Goal: Task Accomplishment & Management: Manage account settings

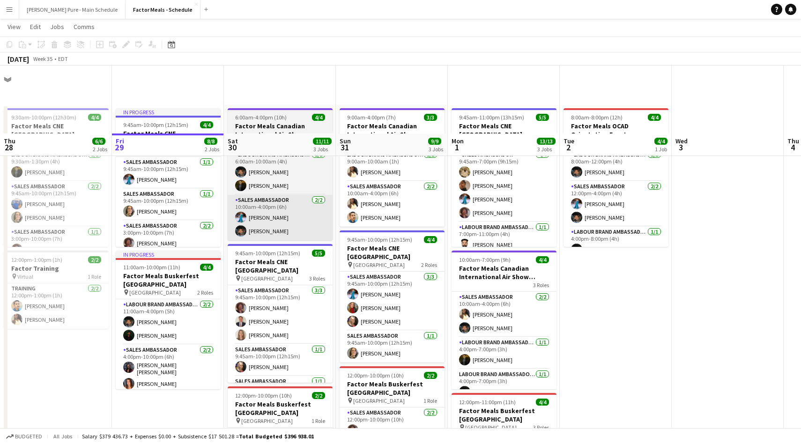
scroll to position [68, 0]
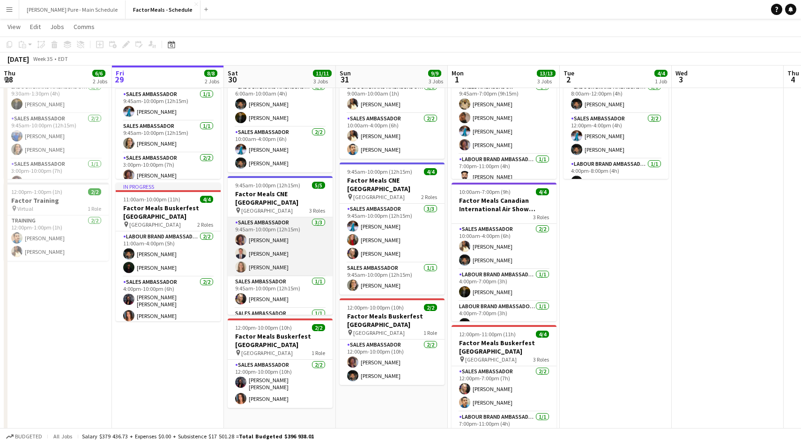
click at [266, 229] on app-card-role "Sales Ambassador [DATE] 9:45am-10:00pm (12h15m) [PERSON_NAME] [PERSON_NAME] [PE…" at bounding box center [280, 246] width 105 height 59
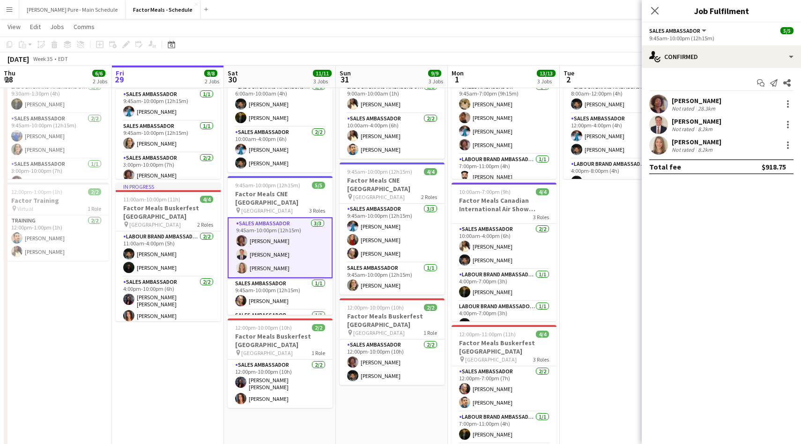
click at [692, 98] on div "[PERSON_NAME]" at bounding box center [697, 101] width 50 height 8
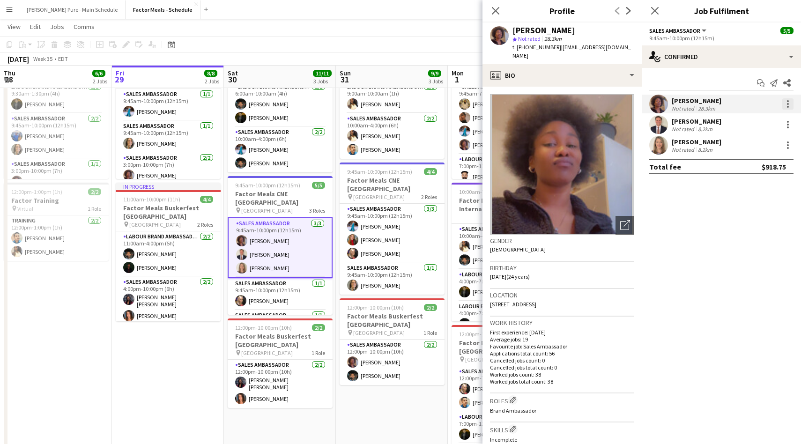
click at [791, 101] on div at bounding box center [788, 103] width 11 height 11
click at [756, 207] on span "Remove" at bounding box center [742, 211] width 28 height 8
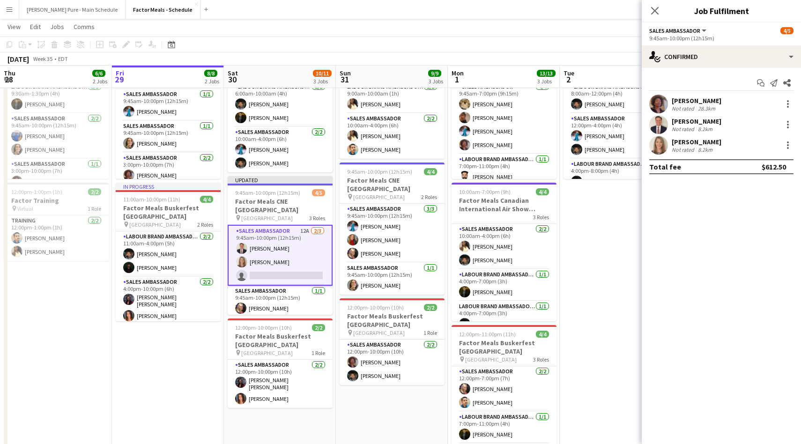
click at [284, 270] on app-card-role "Sales Ambassador 12A [DATE] 9:45am-10:00pm (12h15m) [PERSON_NAME] [PERSON_NAME]…" at bounding box center [280, 255] width 105 height 61
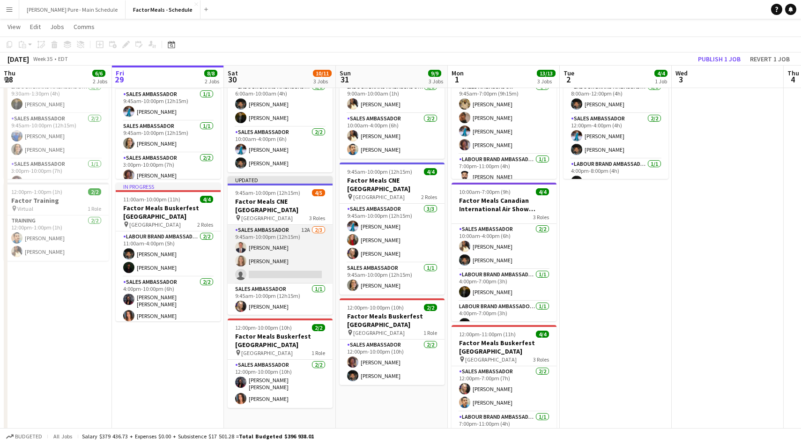
click at [277, 264] on app-card-role "Sales Ambassador 12A [DATE] 9:45am-10:00pm (12h15m) [PERSON_NAME] [PERSON_NAME]…" at bounding box center [280, 254] width 105 height 59
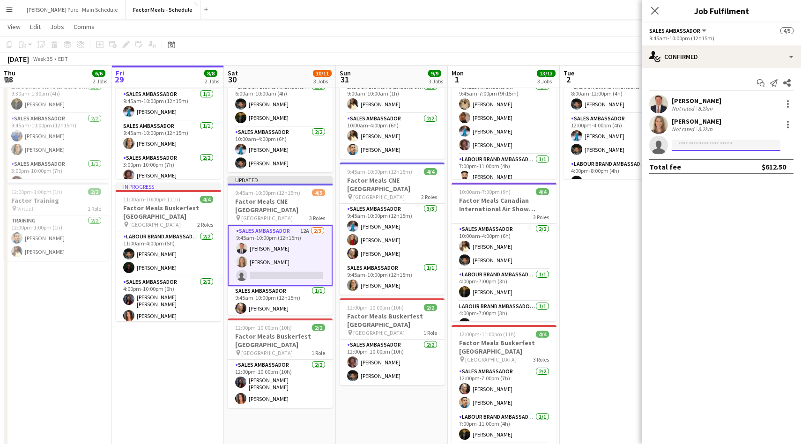
click at [688, 144] on input at bounding box center [726, 145] width 109 height 11
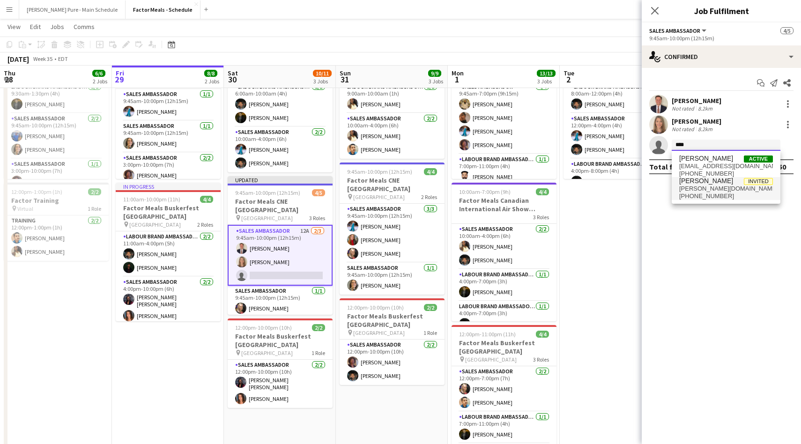
type input "****"
click at [688, 196] on span "[PHONE_NUMBER]" at bounding box center [727, 196] width 94 height 7
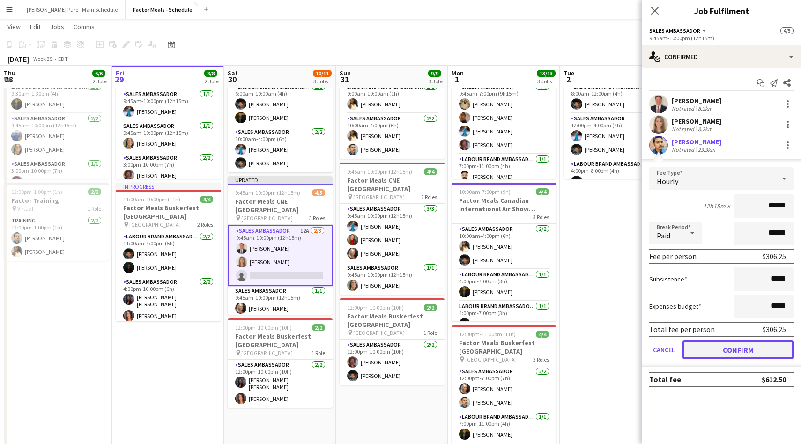
click at [732, 352] on button "Confirm" at bounding box center [738, 350] width 111 height 19
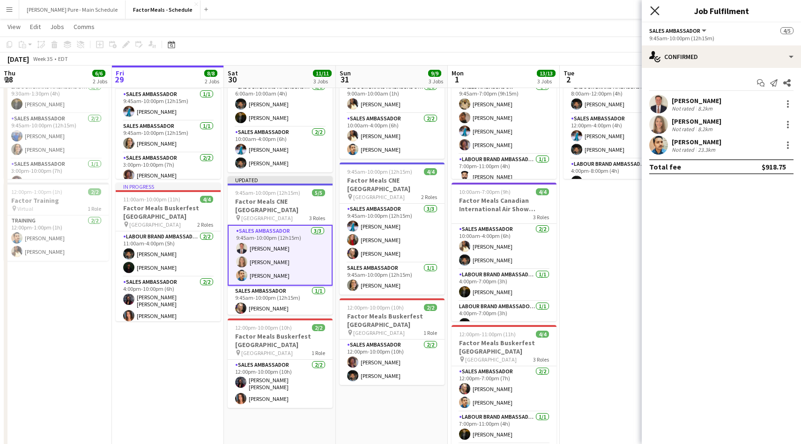
click at [653, 13] on icon at bounding box center [655, 10] width 9 height 9
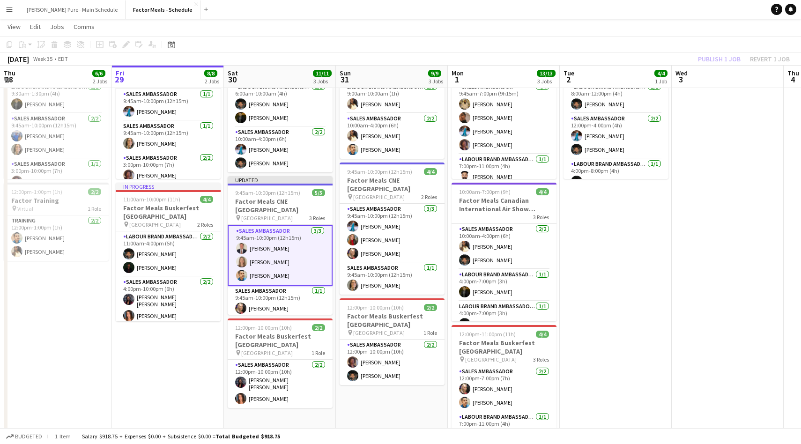
click at [730, 59] on div "Publish 1 job Revert 1 job" at bounding box center [744, 59] width 114 height 12
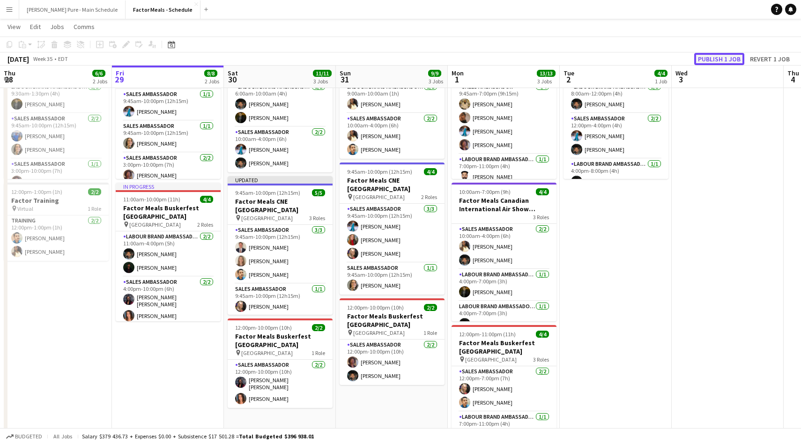
click at [720, 59] on button "Publish 1 job" at bounding box center [720, 59] width 50 height 12
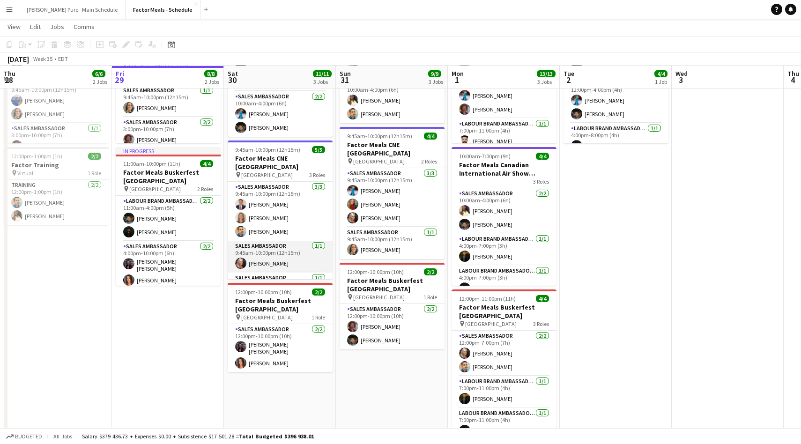
scroll to position [17, 0]
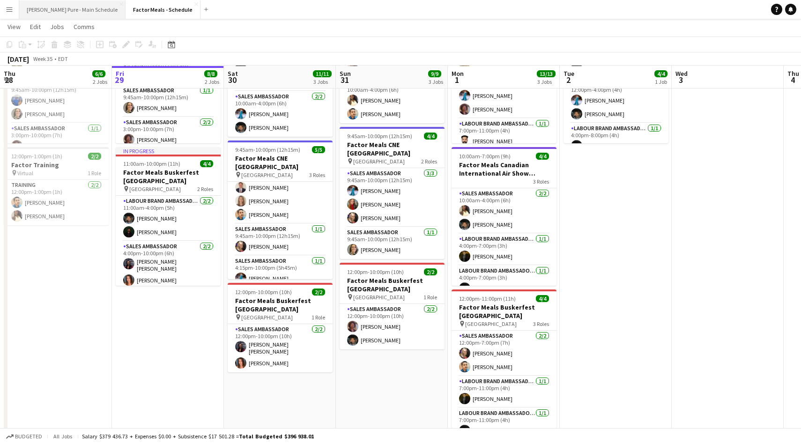
click at [47, 14] on button "[PERSON_NAME] Pure - Main Schedule Close" at bounding box center [72, 9] width 106 height 18
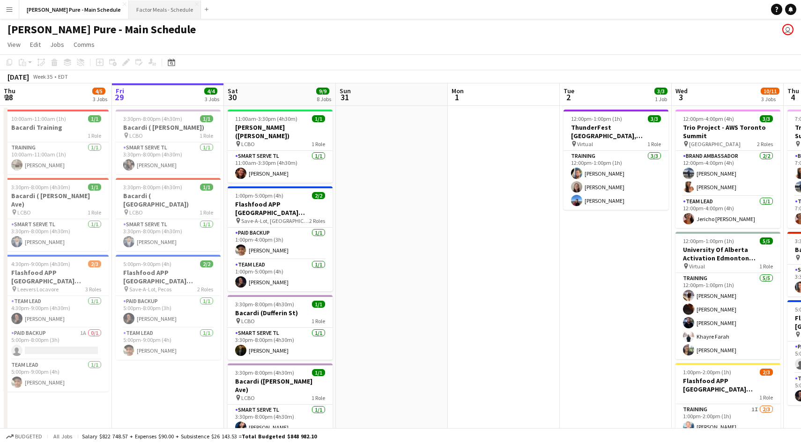
click at [129, 4] on button "Factor Meals - Schedule Close" at bounding box center [165, 9] width 72 height 18
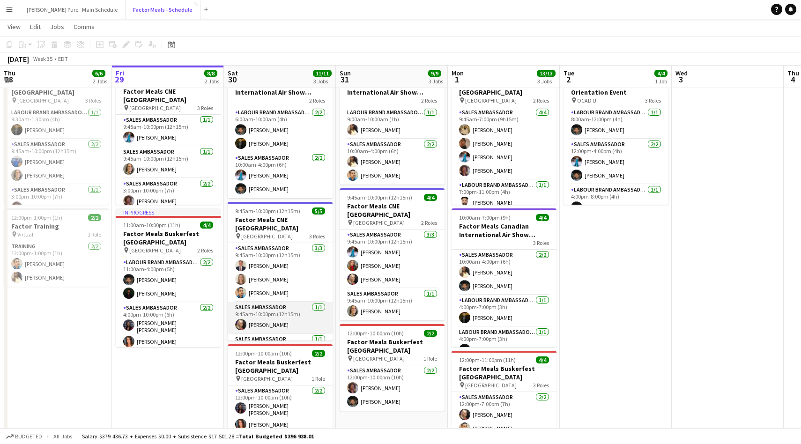
scroll to position [17, 0]
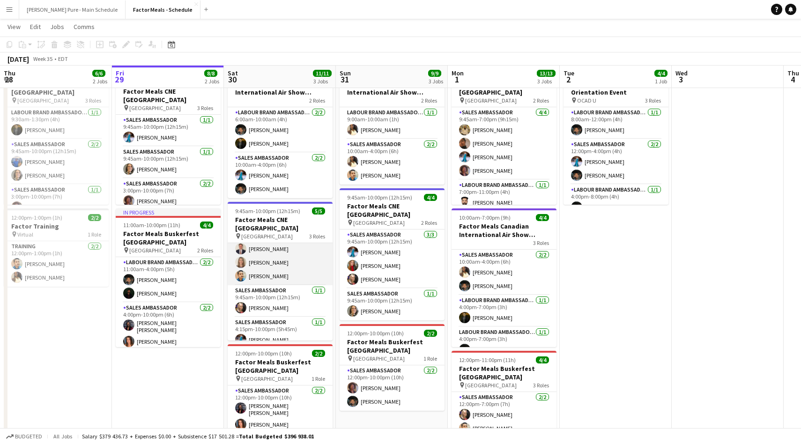
click at [255, 263] on app-card-role "Sales Ambassador [DATE] 9:45am-10:00pm (12h15m) [PERSON_NAME] [PERSON_NAME] [PE…" at bounding box center [280, 255] width 105 height 59
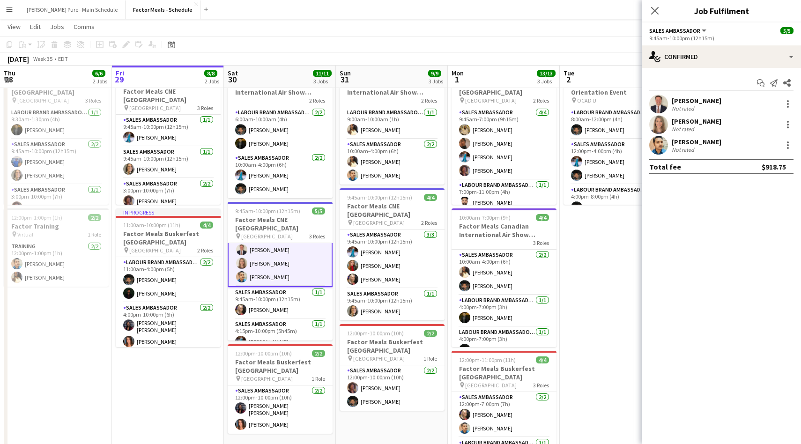
scroll to position [18, 0]
click at [689, 134] on div "[PERSON_NAME] Not rated 8.2km" at bounding box center [721, 124] width 159 height 19
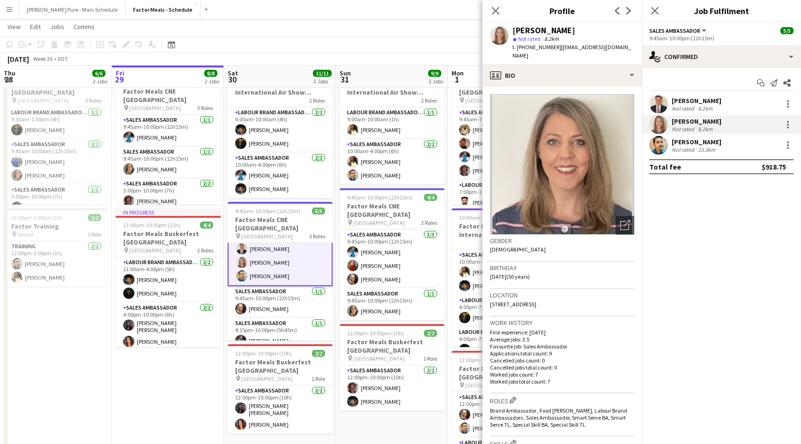
click at [659, 145] on app-user-avatar at bounding box center [659, 145] width 19 height 19
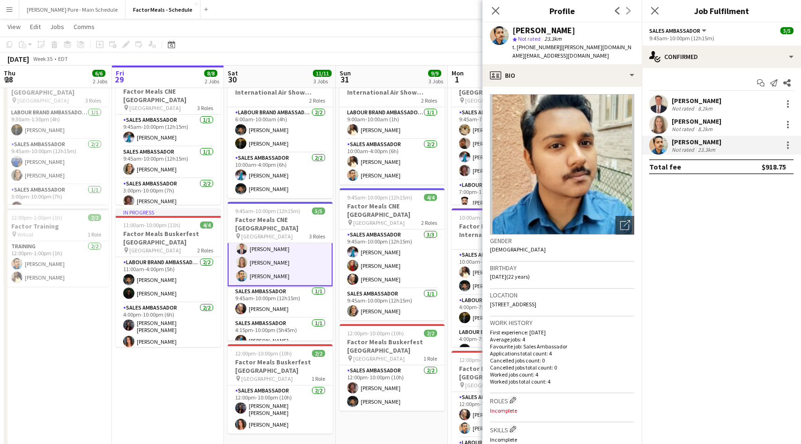
drag, startPoint x: 559, startPoint y: 47, endPoint x: 609, endPoint y: 49, distance: 50.2
click at [609, 49] on span "| [PERSON_NAME][DOMAIN_NAME][EMAIL_ADDRESS][DOMAIN_NAME]" at bounding box center [572, 51] width 119 height 15
drag, startPoint x: 615, startPoint y: 49, endPoint x: 558, endPoint y: 47, distance: 57.2
click at [558, 47] on div "[PERSON_NAME] star Not rated 23.3km t. [PHONE_NUMBER] | [PERSON_NAME][DOMAIN_NA…" at bounding box center [562, 43] width 159 height 42
copy span "[PERSON_NAME][DOMAIN_NAME][EMAIL_ADDRESS][DOMAIN_NAME]"
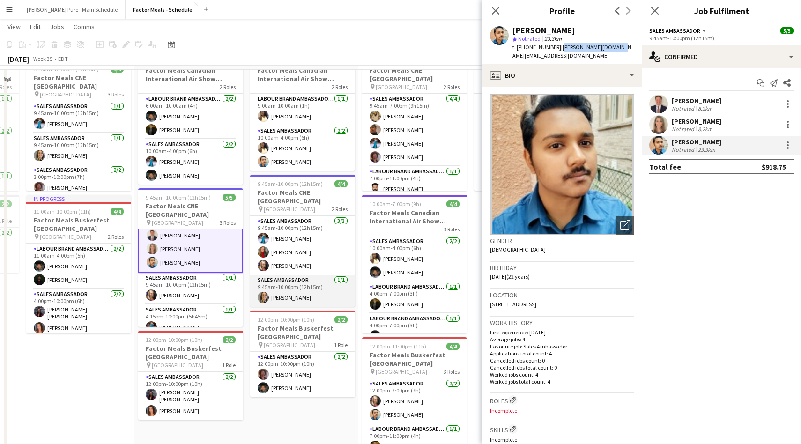
scroll to position [60, 0]
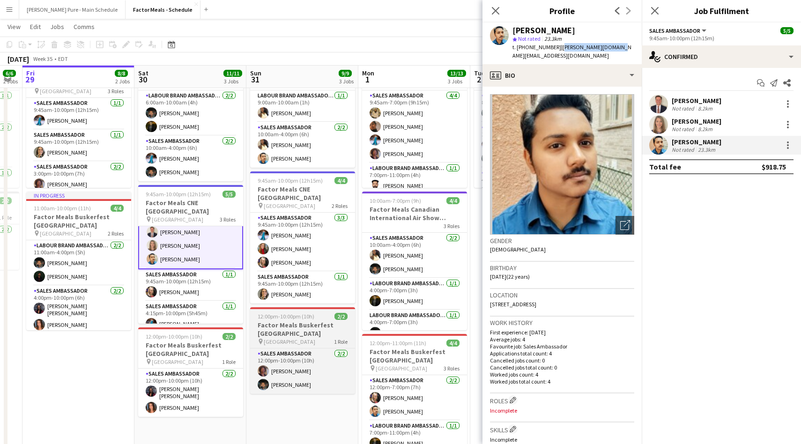
click at [304, 326] on h3 "Factor Meals Buskerfest [GEOGRAPHIC_DATA]" at bounding box center [302, 329] width 105 height 17
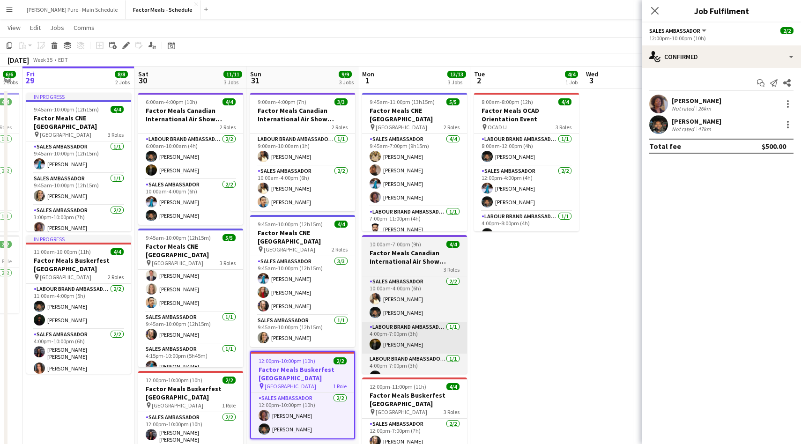
scroll to position [12, 0]
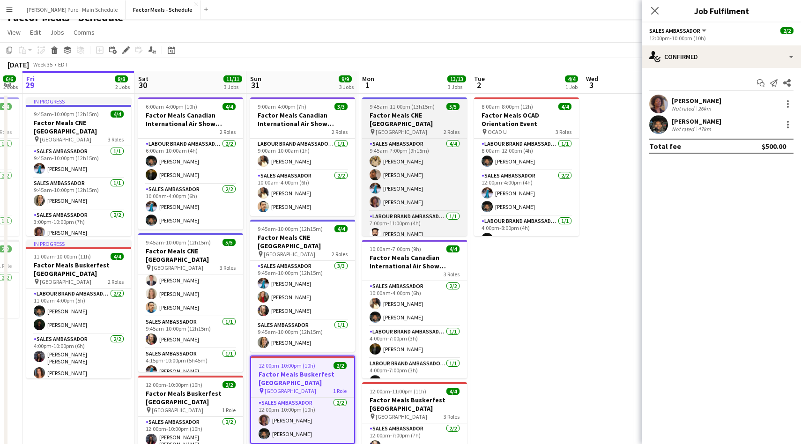
click at [419, 108] on span "9:45am-11:00pm (13h15m)" at bounding box center [402, 106] width 65 height 7
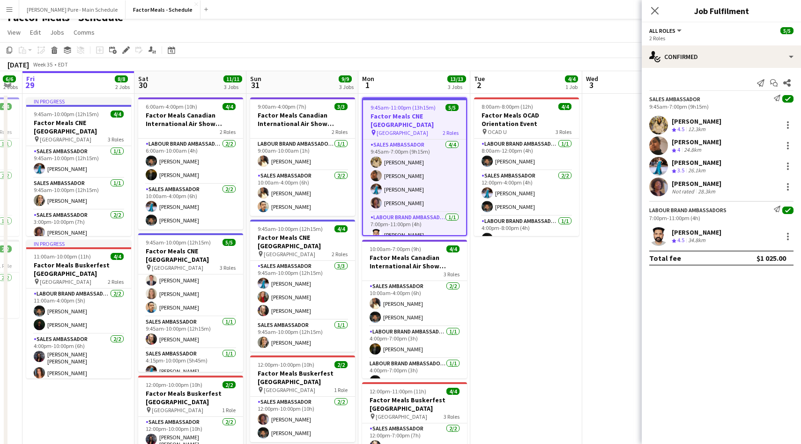
drag, startPoint x: 648, startPoint y: 107, endPoint x: 712, endPoint y: 107, distance: 64.7
click at [712, 107] on div "Sales Ambassador Send notification check 9:45am-7:00pm (9h15m)" at bounding box center [721, 102] width 159 height 15
copy div "9:45am-7:00pm (9h15m)"
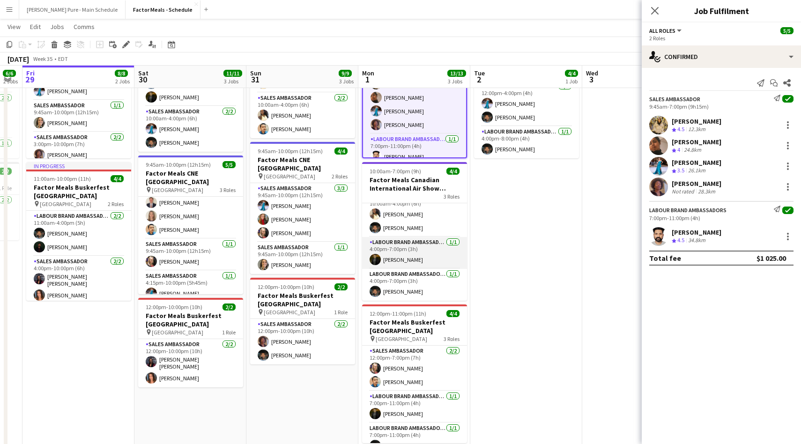
scroll to position [0, 0]
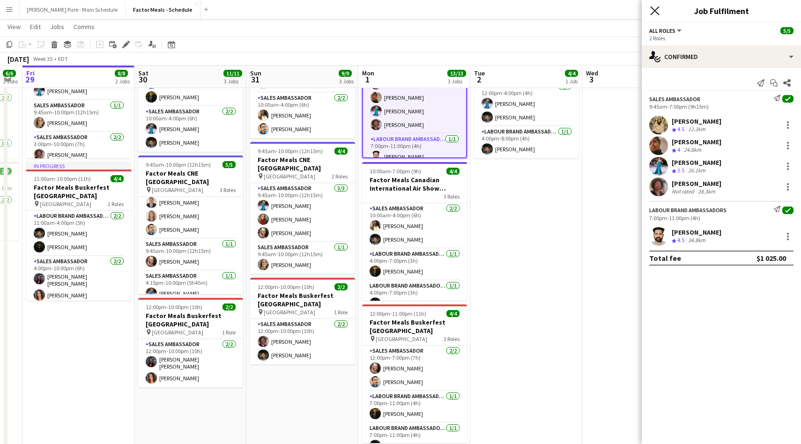
click at [651, 9] on icon "Close pop-in" at bounding box center [655, 10] width 9 height 9
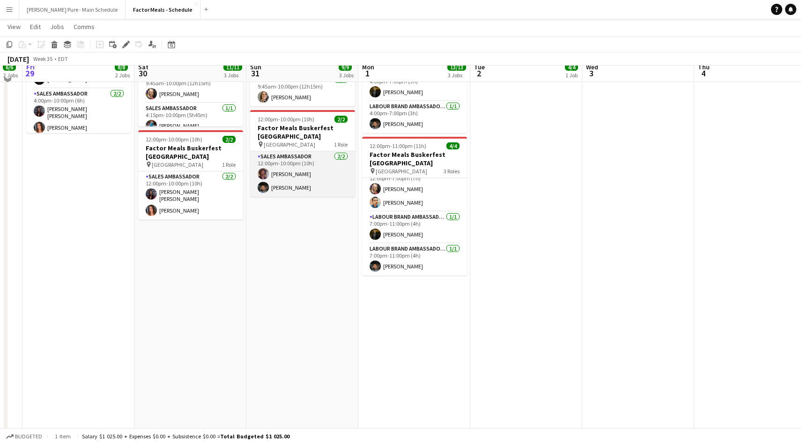
scroll to position [237, 0]
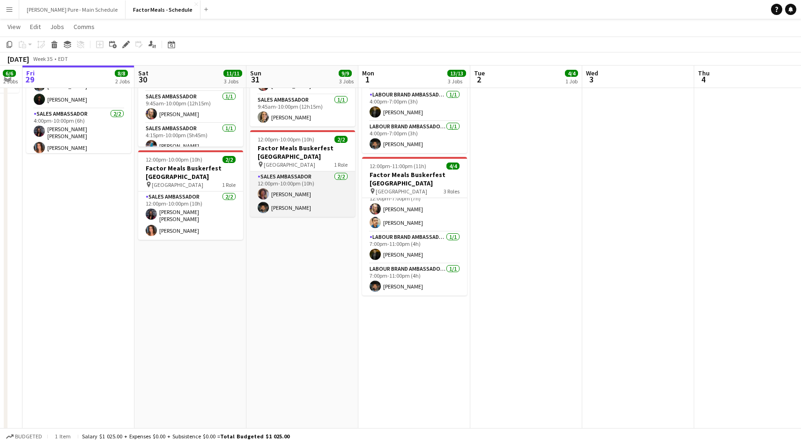
click at [297, 172] on app-card-role "Sales Ambassador [DATE] 12:00pm-10:00pm (10h) [PERSON_NAME] [PERSON_NAME]" at bounding box center [302, 194] width 105 height 45
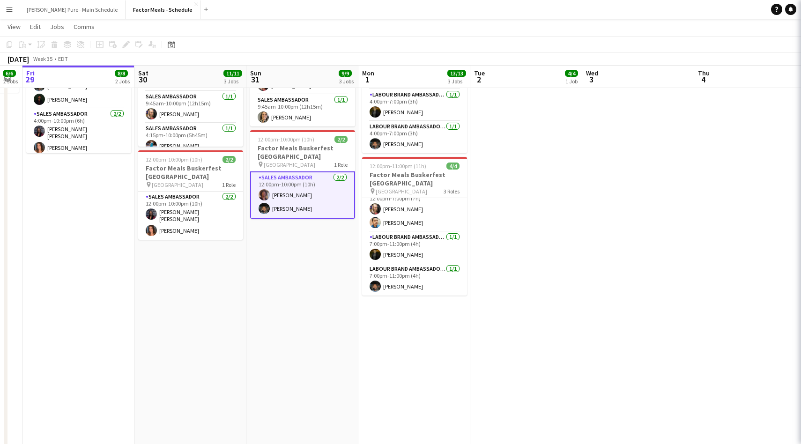
scroll to position [0, 0]
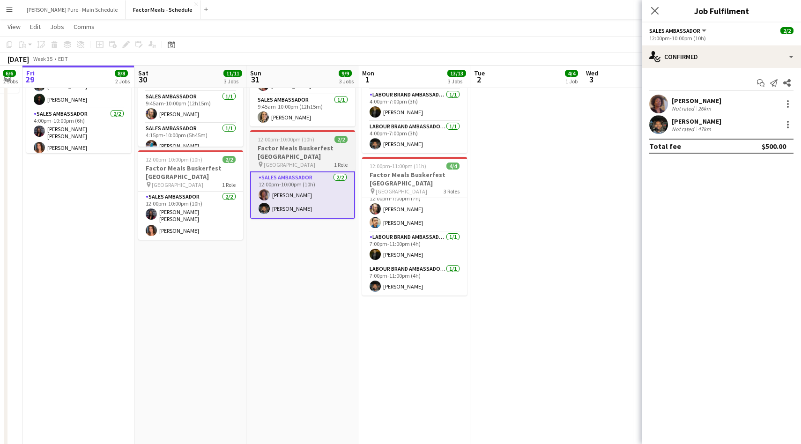
click at [297, 144] on h3 "Factor Meals Buskerfest [GEOGRAPHIC_DATA]" at bounding box center [302, 152] width 105 height 17
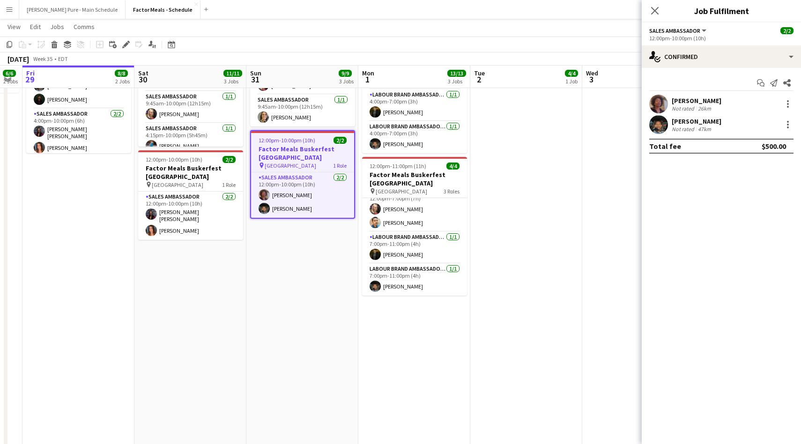
click at [704, 27] on button "Sales Ambassador" at bounding box center [679, 30] width 59 height 7
click at [693, 47] on li "All roles" at bounding box center [684, 47] width 52 height 8
click at [690, 97] on div "[PERSON_NAME]" at bounding box center [697, 101] width 50 height 8
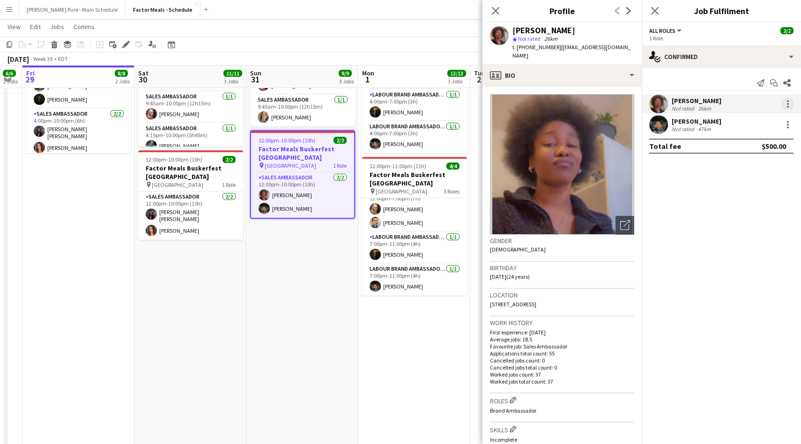
click at [785, 108] on div at bounding box center [788, 103] width 11 height 11
click at [764, 124] on span "Edit fee" at bounding box center [757, 121] width 58 height 8
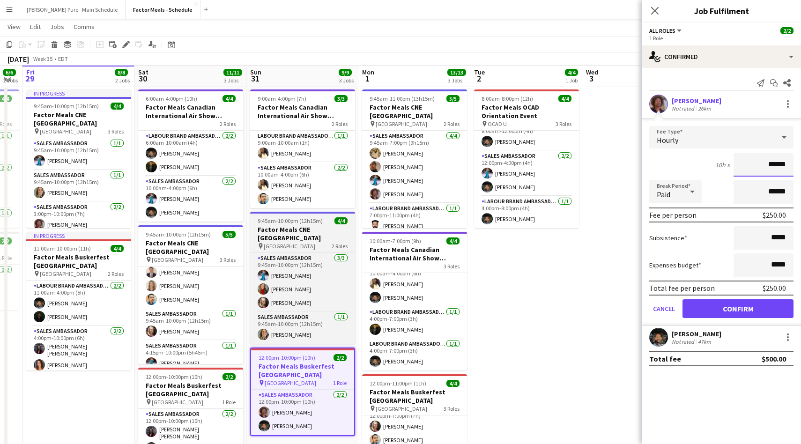
scroll to position [15, 0]
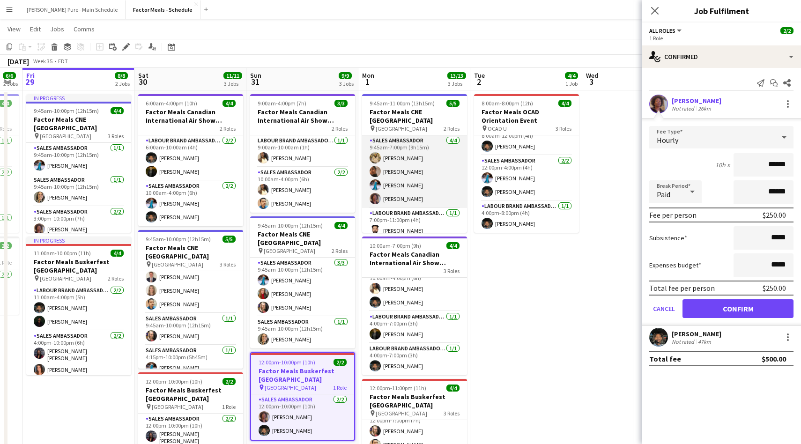
click at [391, 189] on app-card-role "Sales Ambassador [DATE] 9:45am-7:00pm (9h15m) [PERSON_NAME] [PERSON_NAME] [PERS…" at bounding box center [414, 171] width 105 height 73
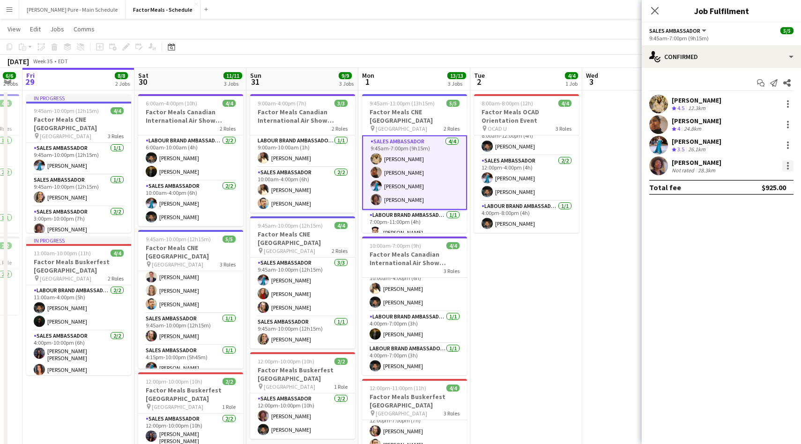
click at [784, 162] on div at bounding box center [788, 165] width 11 height 11
click at [748, 188] on button "Edit fee" at bounding box center [757, 183] width 73 height 22
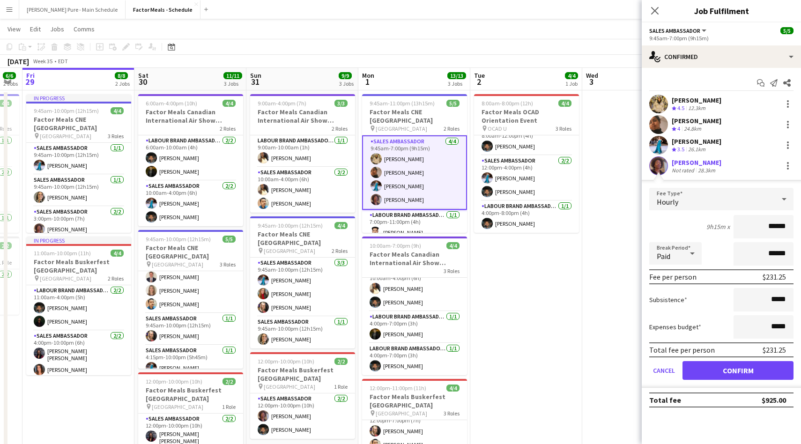
click at [641, 15] on app-navbar "Menu Boards Boards Boards All jobs Status Workforce Workforce My Workforce Recr…" at bounding box center [400, 9] width 801 height 19
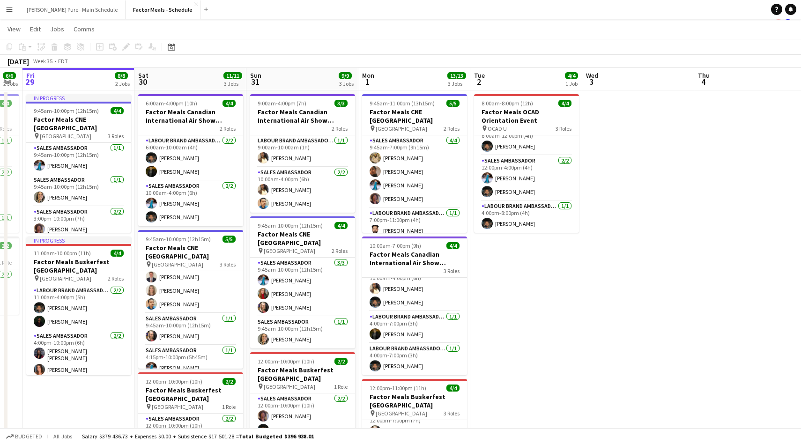
click at [659, 14] on app-navbar "Menu Boards Boards Boards All jobs Status Workforce Workforce My Workforce Recr…" at bounding box center [400, 9] width 801 height 19
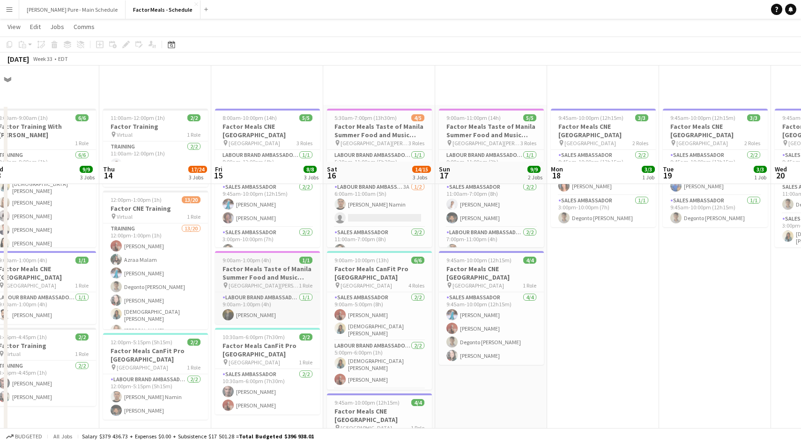
scroll to position [495, 0]
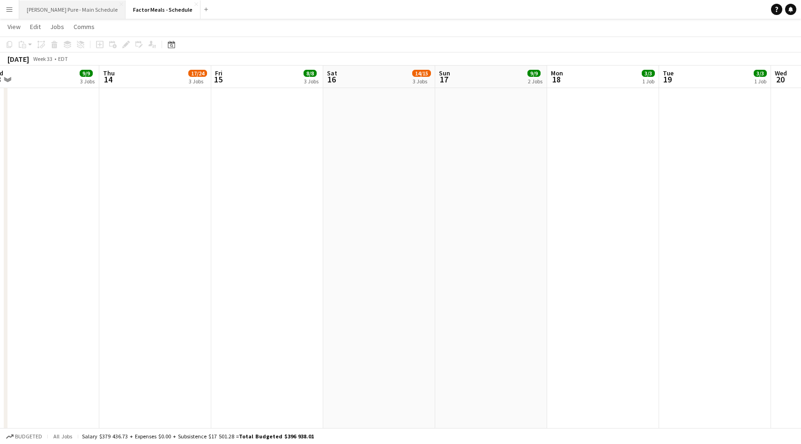
click at [47, 9] on button "[PERSON_NAME] Pure - Main Schedule Close" at bounding box center [72, 9] width 106 height 18
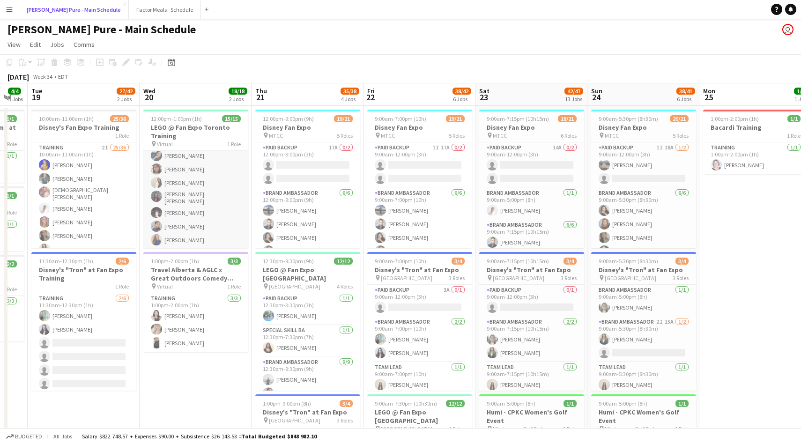
scroll to position [72, 0]
click at [174, 224] on app-card-role "Training 15/15 12:00pm-1:00pm (1h) [PERSON_NAME] [PERSON_NAME] [PERSON_NAME] [P…" at bounding box center [195, 191] width 105 height 225
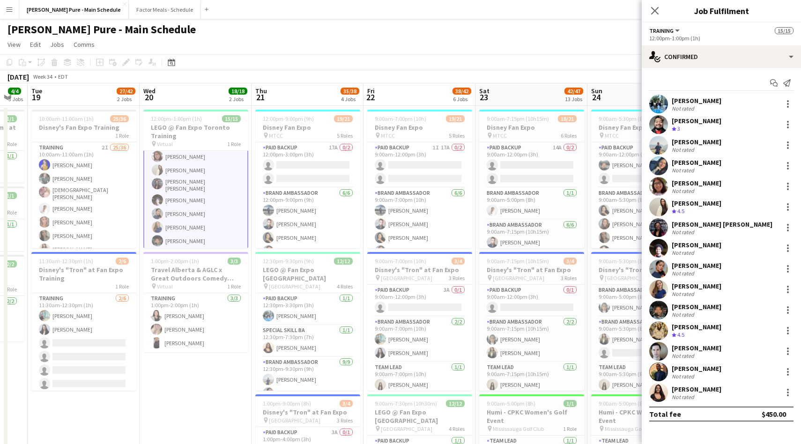
scroll to position [73, 0]
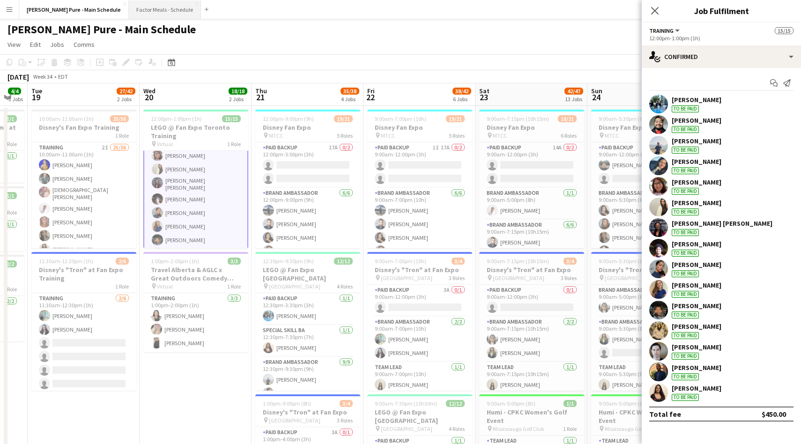
click at [130, 6] on button "Factor Meals - Schedule Close" at bounding box center [165, 9] width 72 height 18
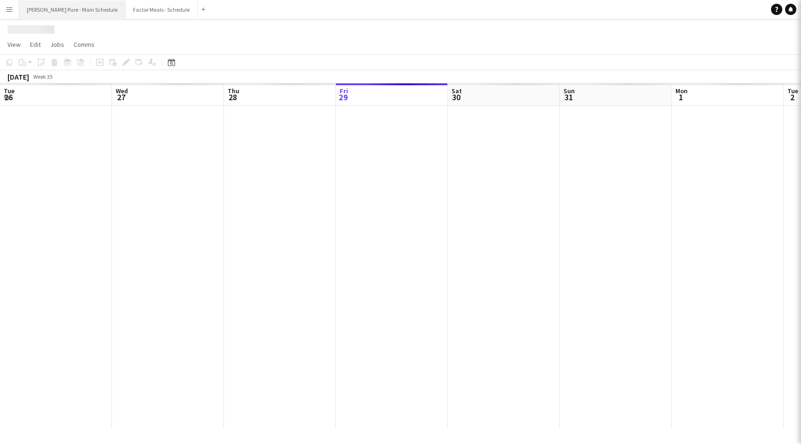
scroll to position [0, 224]
click at [78, 7] on button "[PERSON_NAME] Pure - Main Schedule Close" at bounding box center [72, 9] width 106 height 18
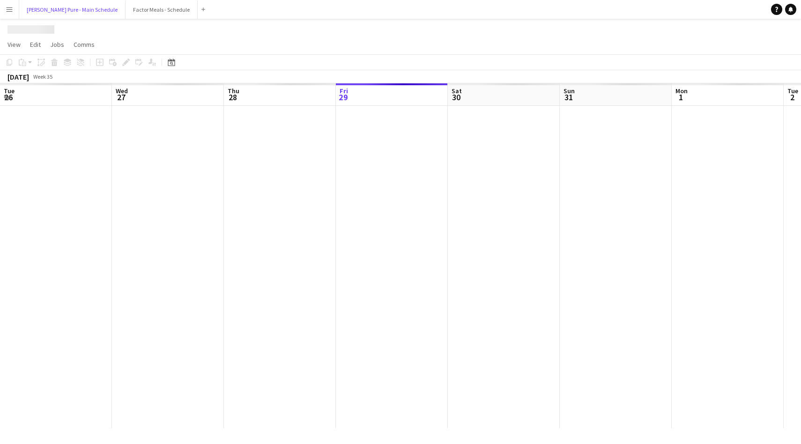
scroll to position [0, 224]
